Goal: Information Seeking & Learning: Find contact information

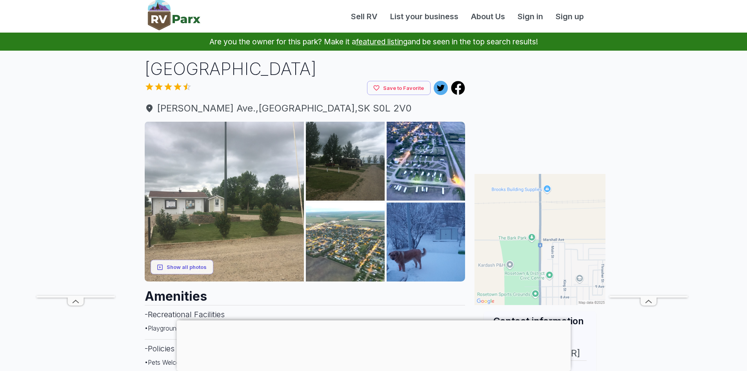
click at [580, 202] on img at bounding box center [540, 239] width 131 height 131
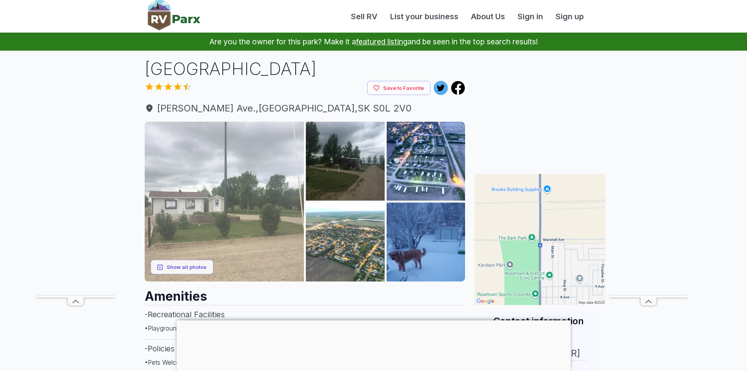
click at [237, 257] on img at bounding box center [225, 202] width 160 height 160
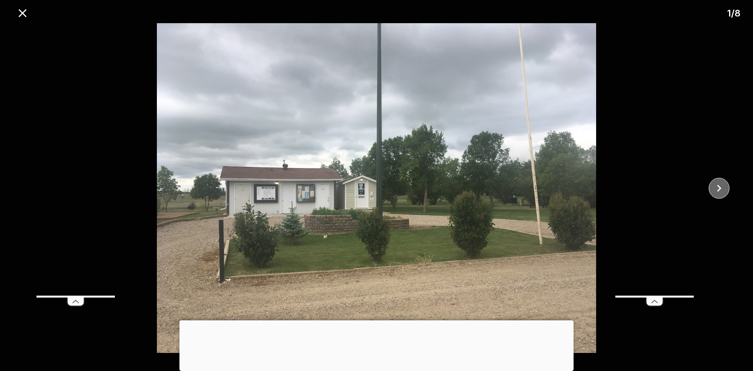
click at [717, 189] on icon "close" at bounding box center [720, 188] width 14 height 14
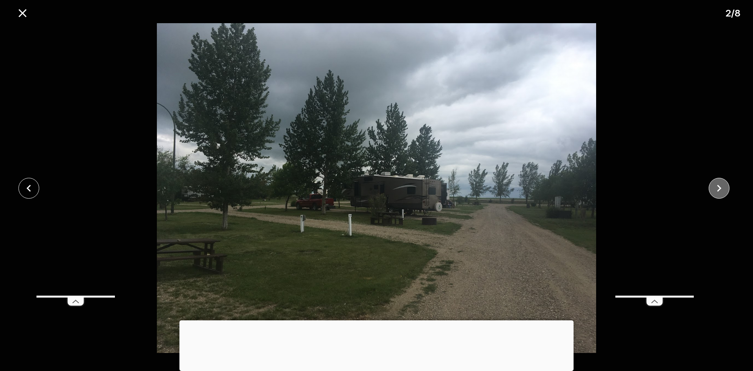
click at [717, 189] on icon "close" at bounding box center [720, 188] width 14 height 14
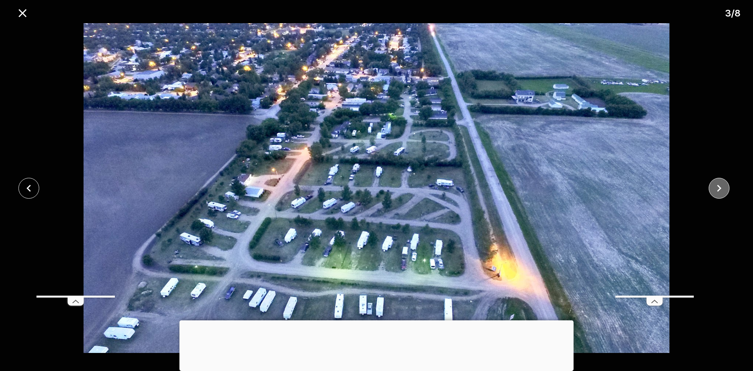
click at [717, 188] on icon "close" at bounding box center [720, 188] width 14 height 14
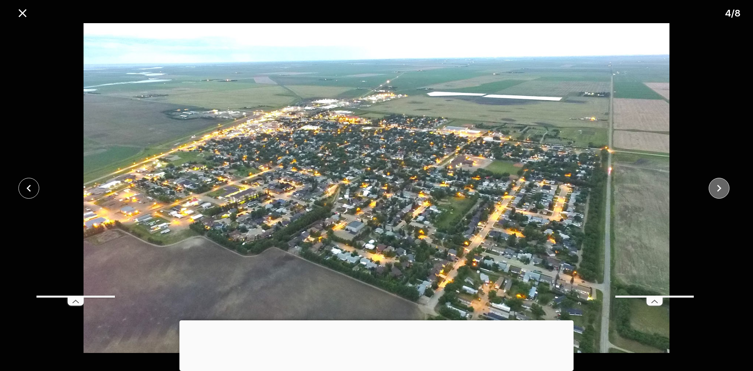
click at [717, 188] on icon "close" at bounding box center [720, 188] width 14 height 14
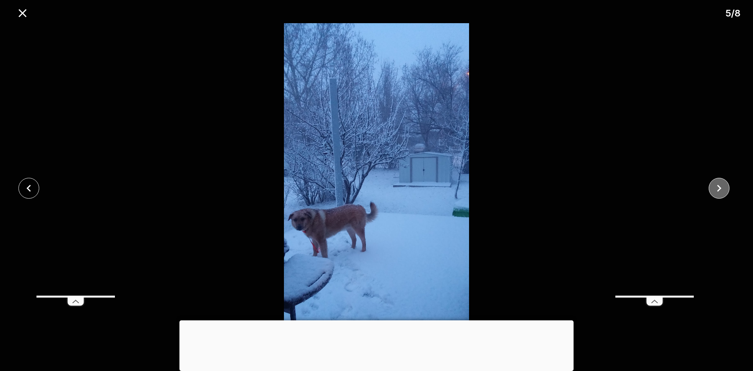
click at [717, 188] on icon "close" at bounding box center [720, 188] width 14 height 14
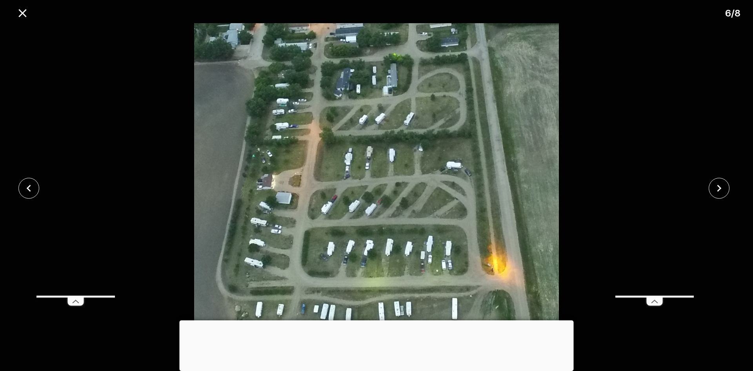
click at [374, 320] on div at bounding box center [377, 320] width 394 height 0
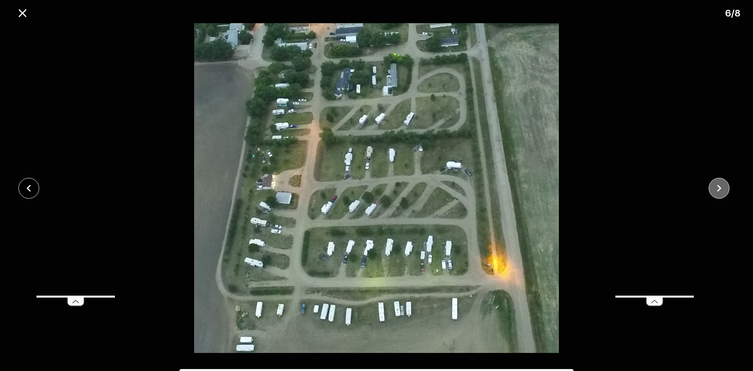
click at [720, 184] on icon "close" at bounding box center [720, 188] width 14 height 14
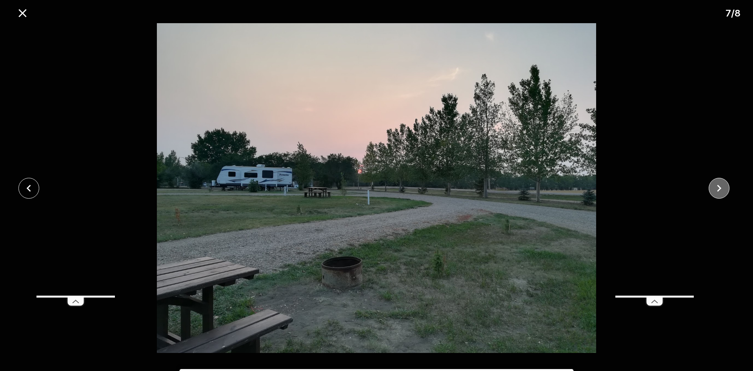
click at [720, 184] on icon "close" at bounding box center [720, 188] width 14 height 14
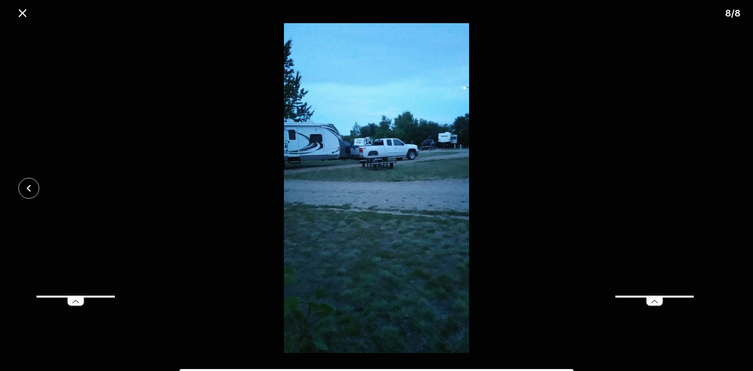
click at [720, 184] on div at bounding box center [376, 188] width 753 height 330
click at [20, 12] on icon "close" at bounding box center [23, 13] width 14 height 14
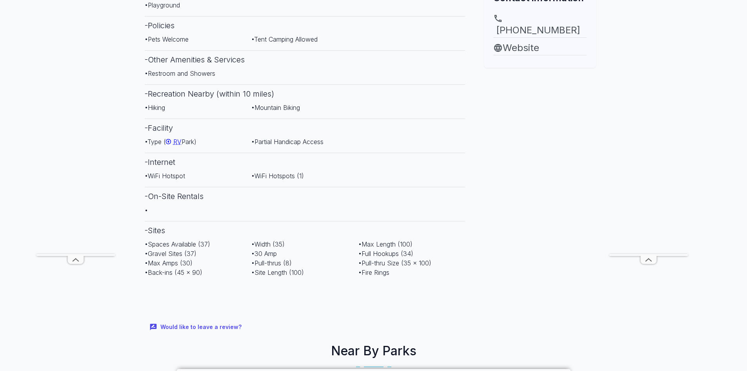
scroll to position [324, 0]
click at [519, 40] on link "Website" at bounding box center [540, 47] width 93 height 14
